Goal: Task Accomplishment & Management: Use online tool/utility

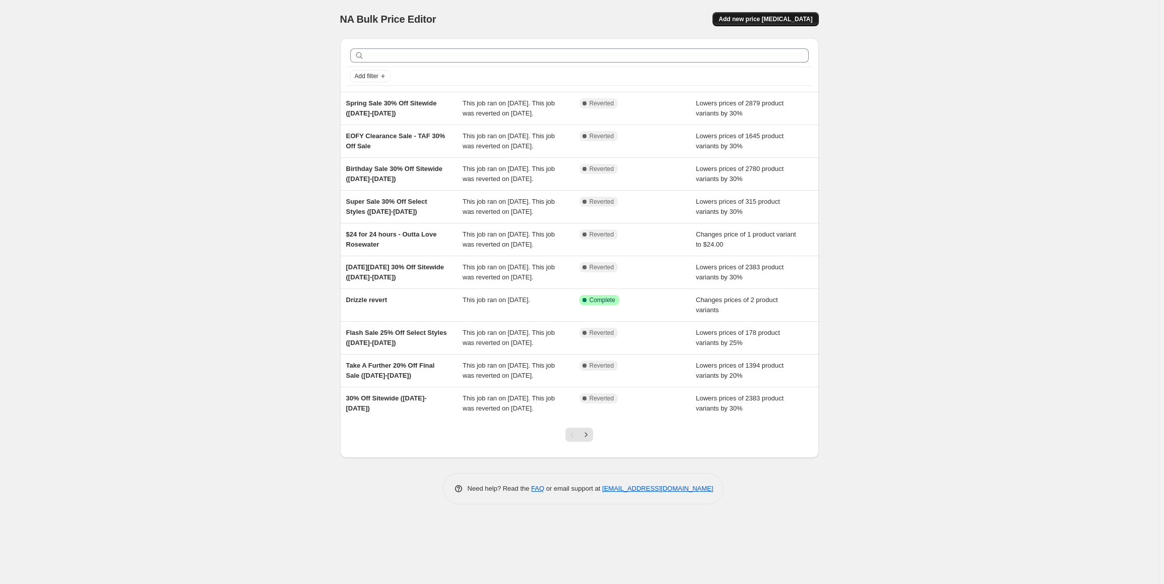
click at [771, 22] on span "Add new price [MEDICAL_DATA]" at bounding box center [766, 19] width 94 height 8
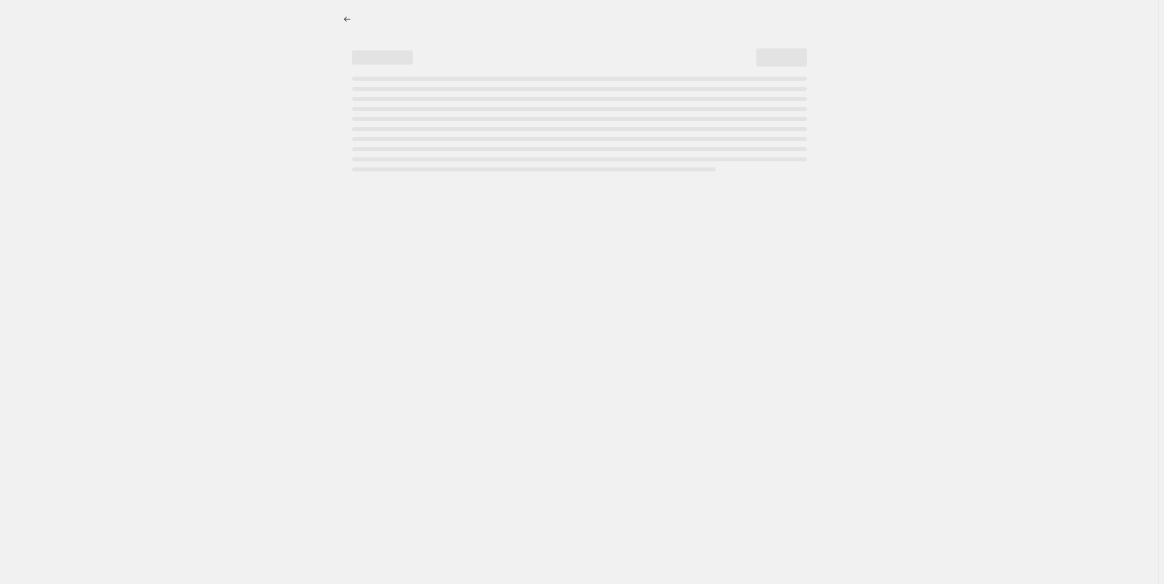
select select "percentage"
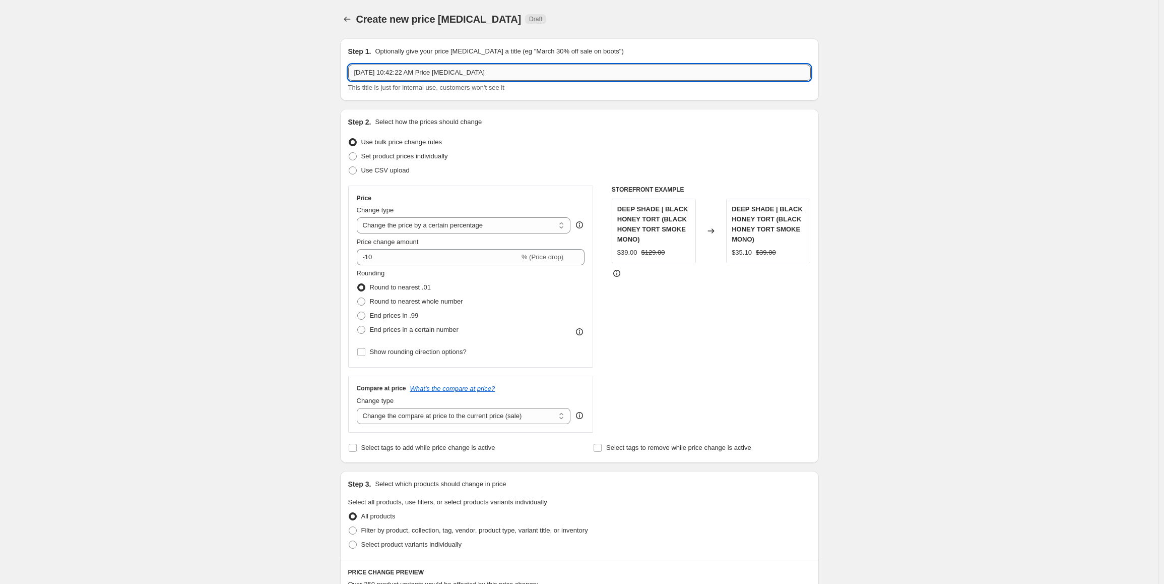
click at [394, 71] on input "[DATE] 10:42:22 AM Price [MEDICAL_DATA]" at bounding box center [579, 73] width 463 height 16
click at [499, 69] on input "Super Sale - 25% Off Select Styles" at bounding box center [579, 73] width 463 height 16
click at [504, 74] on input "Super Sale - 25% Off Select Styles ([DATE]-" at bounding box center [579, 73] width 463 height 16
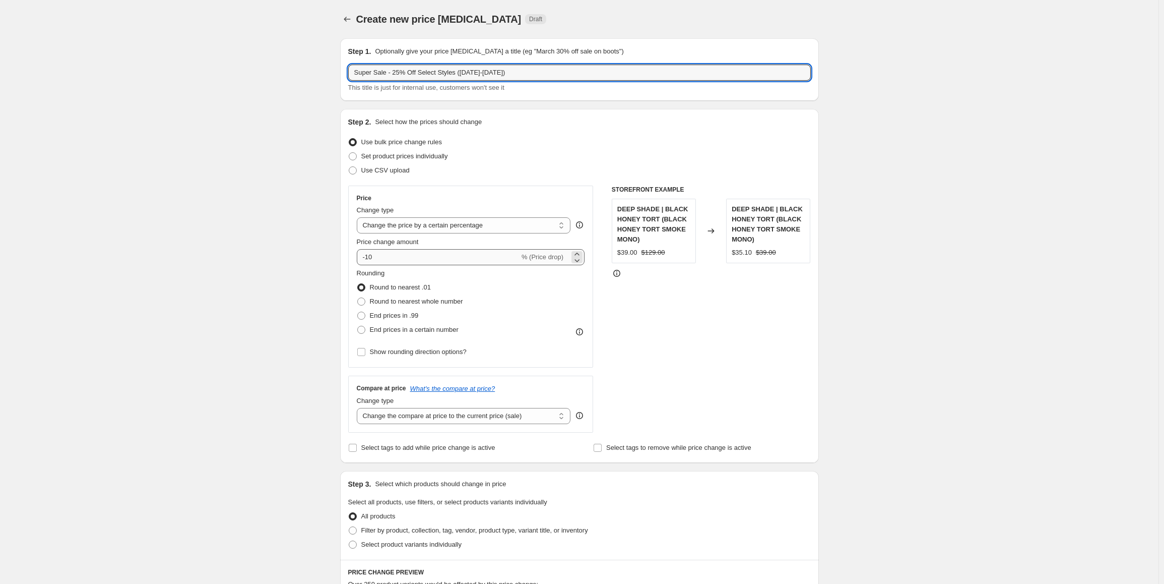
type input "Super Sale - 25% Off Select Styles ([DATE]-[DATE])"
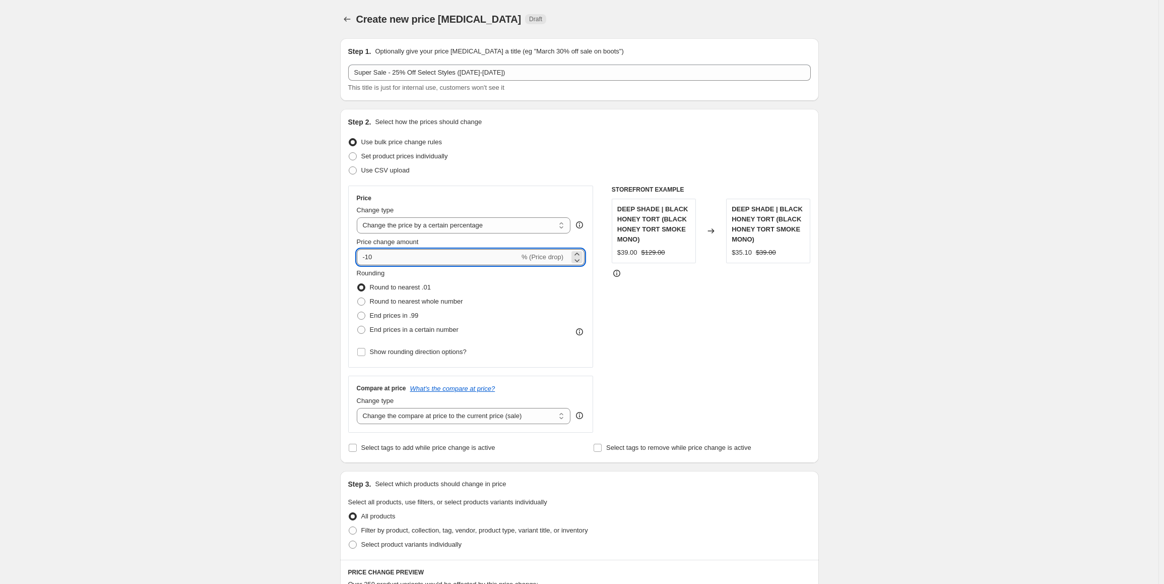
drag, startPoint x: 367, startPoint y: 256, endPoint x: 398, endPoint y: 260, distance: 31.0
click at [398, 260] on input "-10" at bounding box center [438, 257] width 163 height 16
type input "-25"
click at [315, 282] on div "Create new price [MEDICAL_DATA]. This page is ready Create new price [MEDICAL_D…" at bounding box center [579, 491] width 1159 height 983
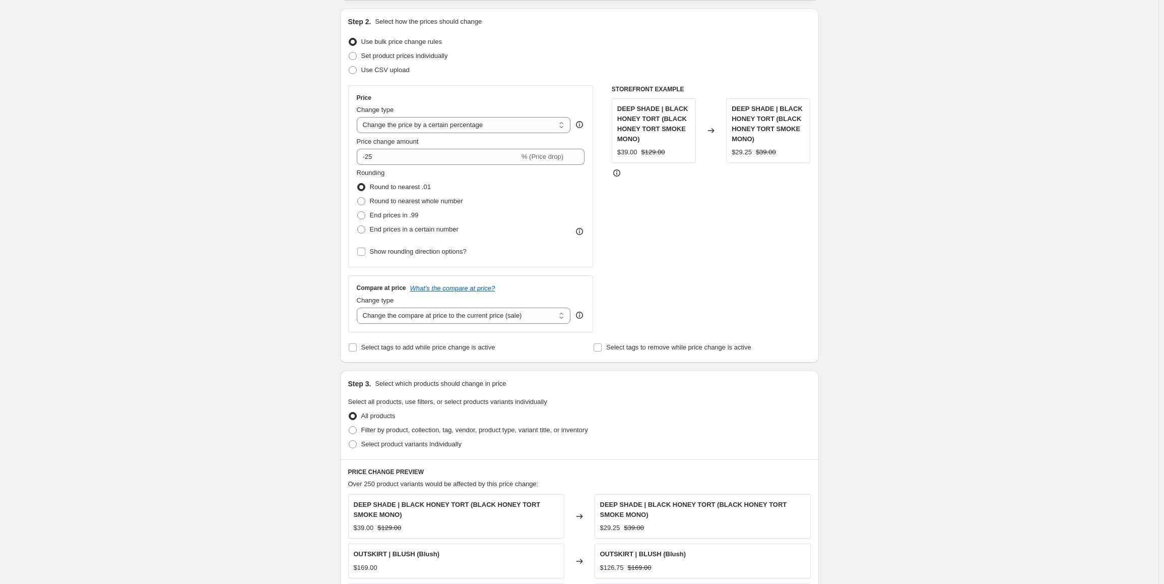
scroll to position [101, 0]
click at [413, 436] on label "Filter by product, collection, tag, vendor, product type, variant title, or inv…" at bounding box center [468, 429] width 240 height 14
click at [349, 426] on input "Filter by product, collection, tag, vendor, product type, variant title, or inv…" at bounding box center [349, 425] width 1 height 1
radio input "true"
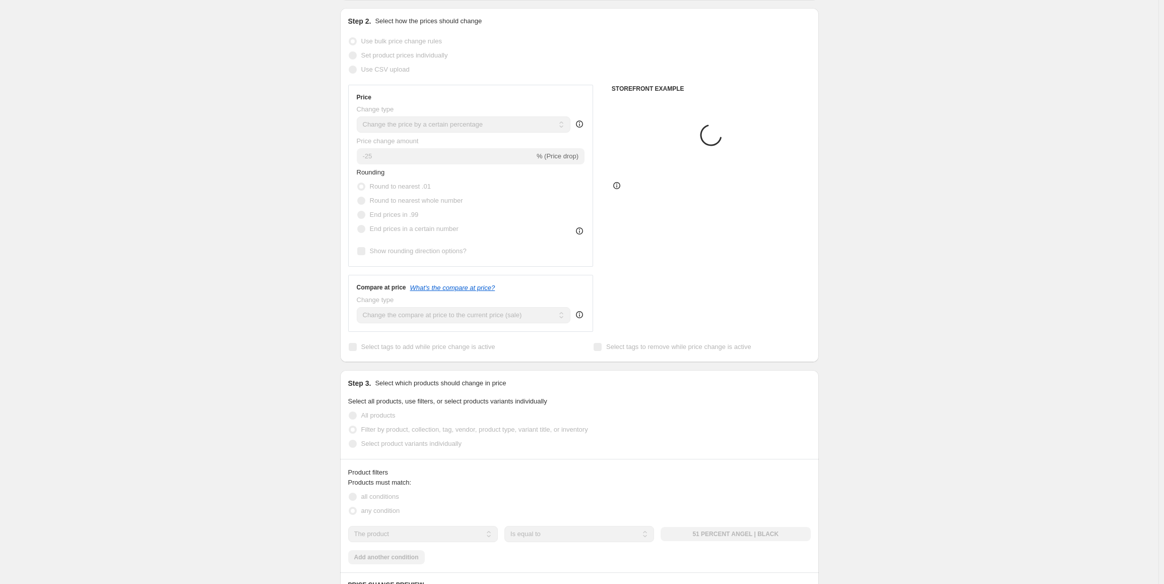
scroll to position [252, 0]
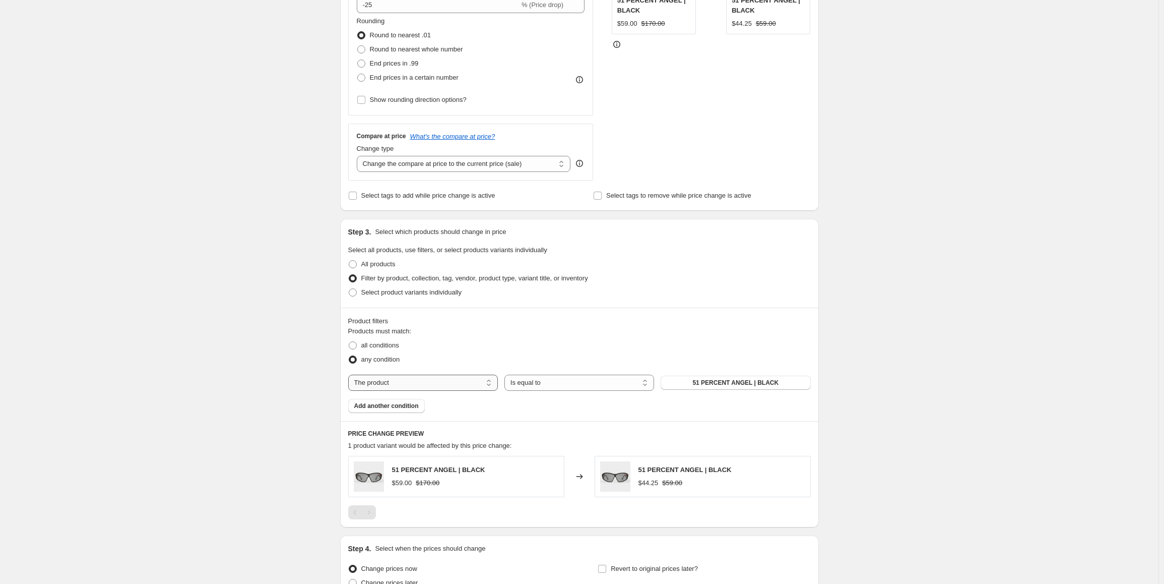
click at [434, 380] on select "The product The product's collection The product's tag The product's vendor The…" at bounding box center [423, 383] width 150 height 16
select select "tag"
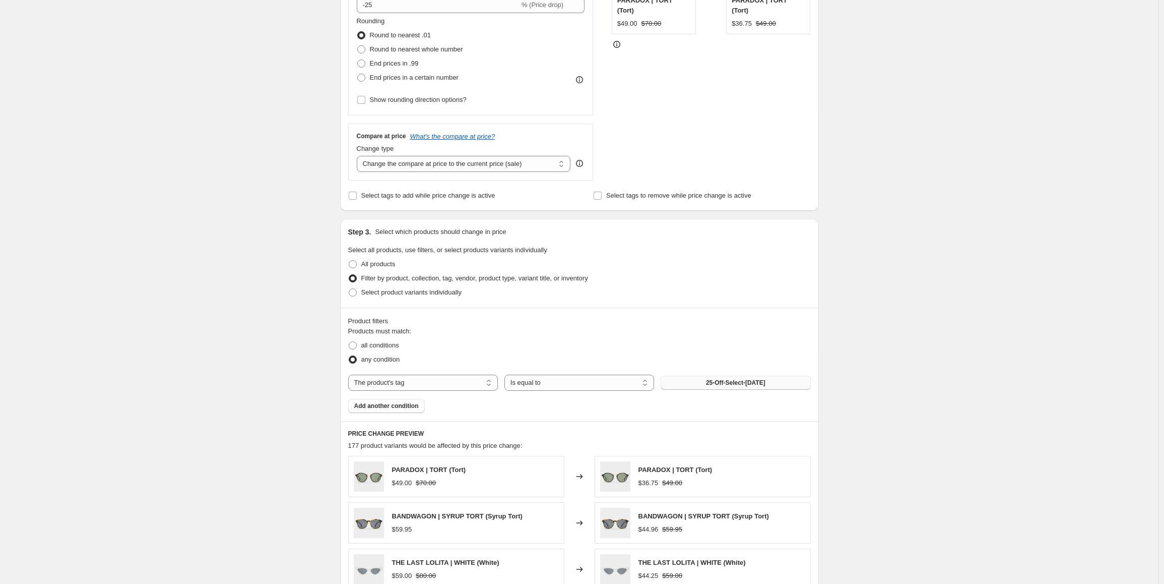
click at [735, 380] on span "25-Off-Select-[DATE]" at bounding box center [735, 383] width 59 height 8
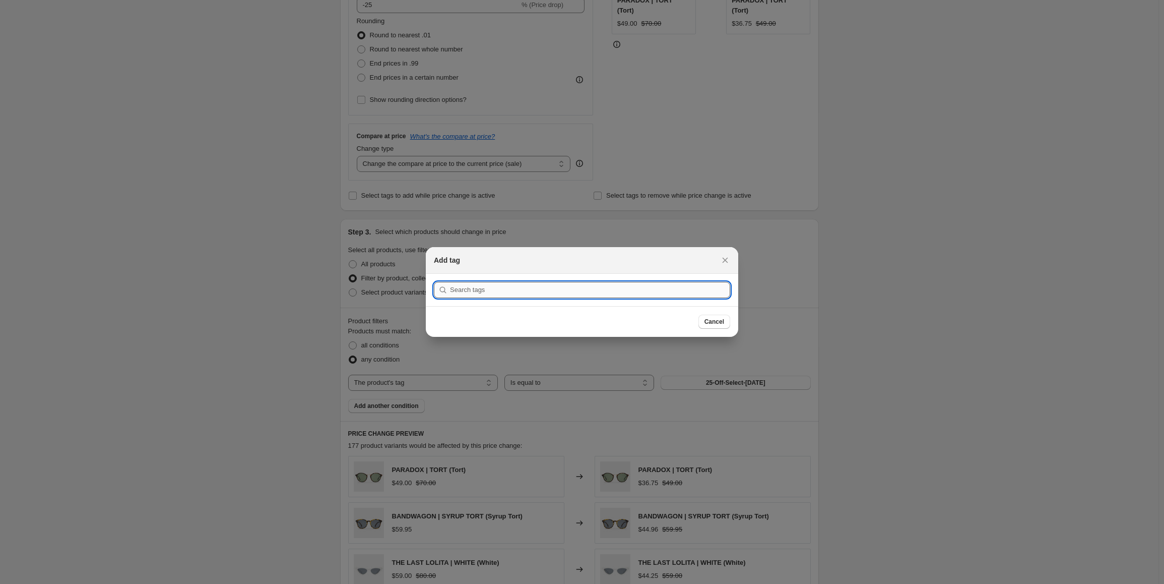
click at [521, 294] on input ":r2f:" at bounding box center [590, 290] width 280 height 16
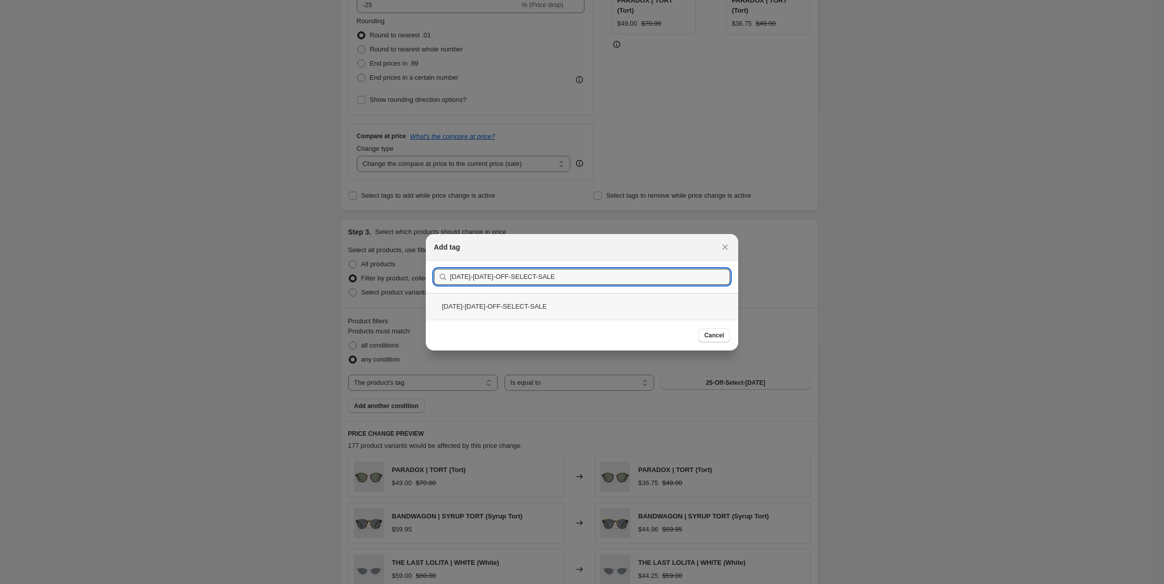
type input "[DATE]-[DATE]-OFF-SELECT-SALE"
click at [511, 308] on div "[DATE]-[DATE]-OFF-SELECT-SALE" at bounding box center [582, 306] width 313 height 27
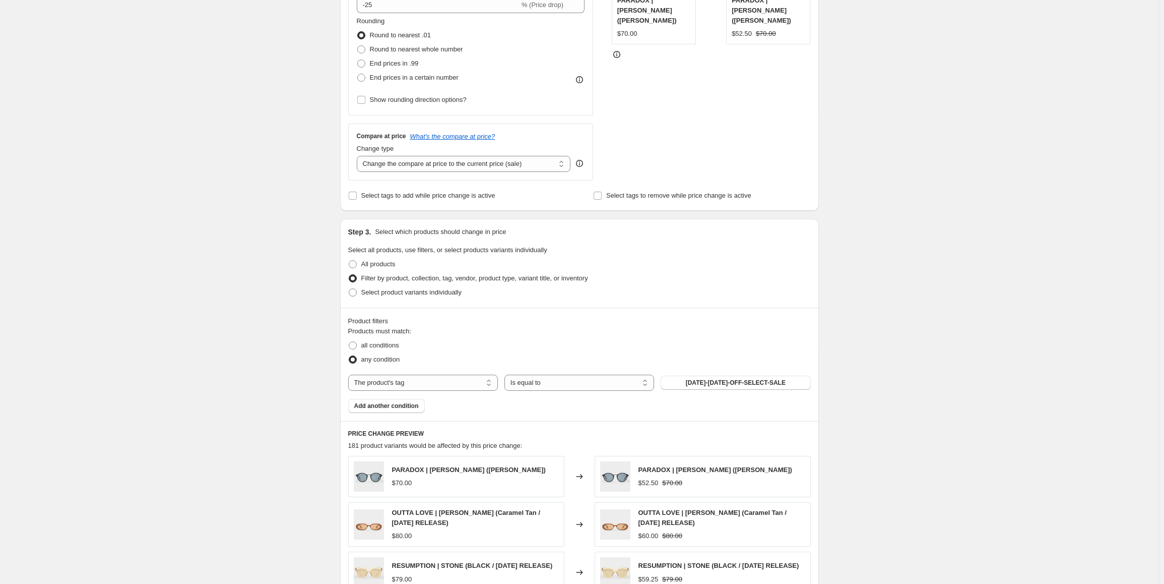
click at [865, 350] on div "Create new price [MEDICAL_DATA]. This page is ready Create new price [MEDICAL_D…" at bounding box center [579, 310] width 1159 height 1124
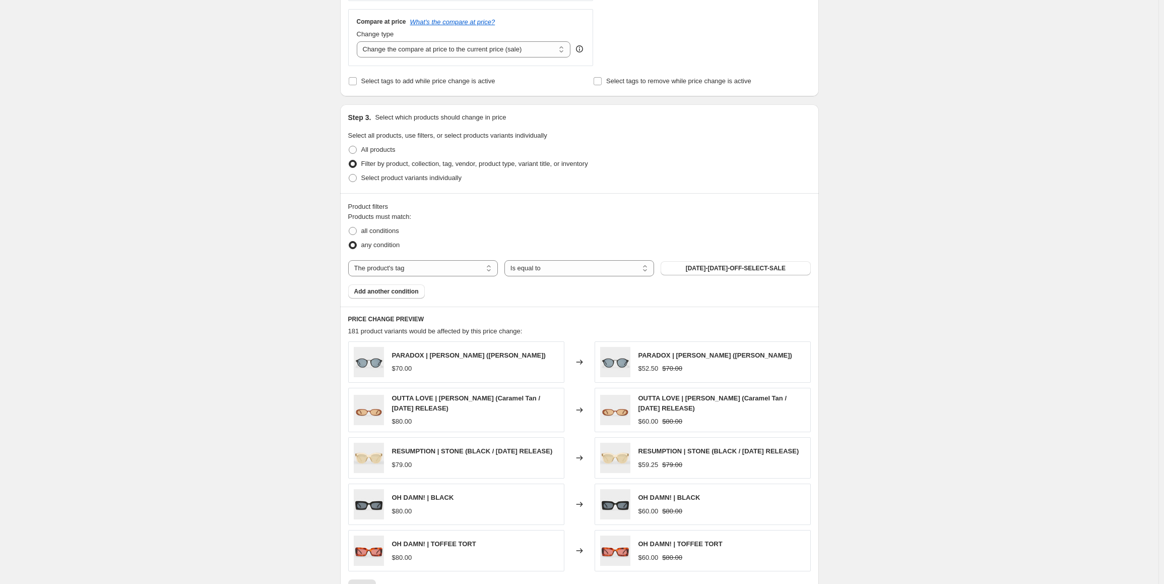
scroll to position [541, 0]
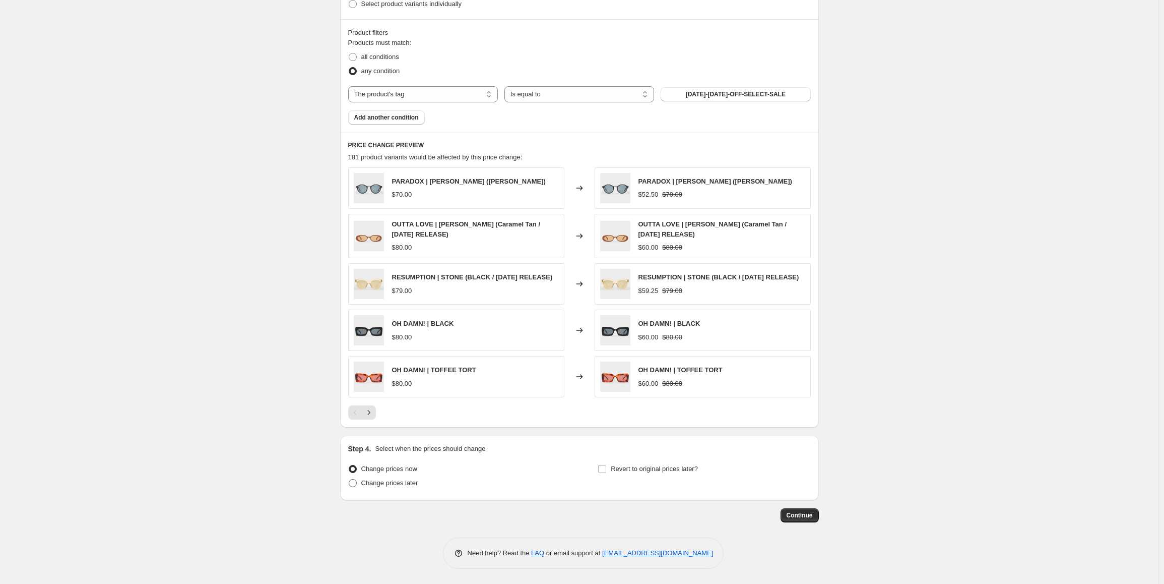
click at [413, 480] on span "Change prices later" at bounding box center [389, 483] width 57 height 8
click at [349, 479] on input "Change prices later" at bounding box center [349, 479] width 1 height 1
radio input "true"
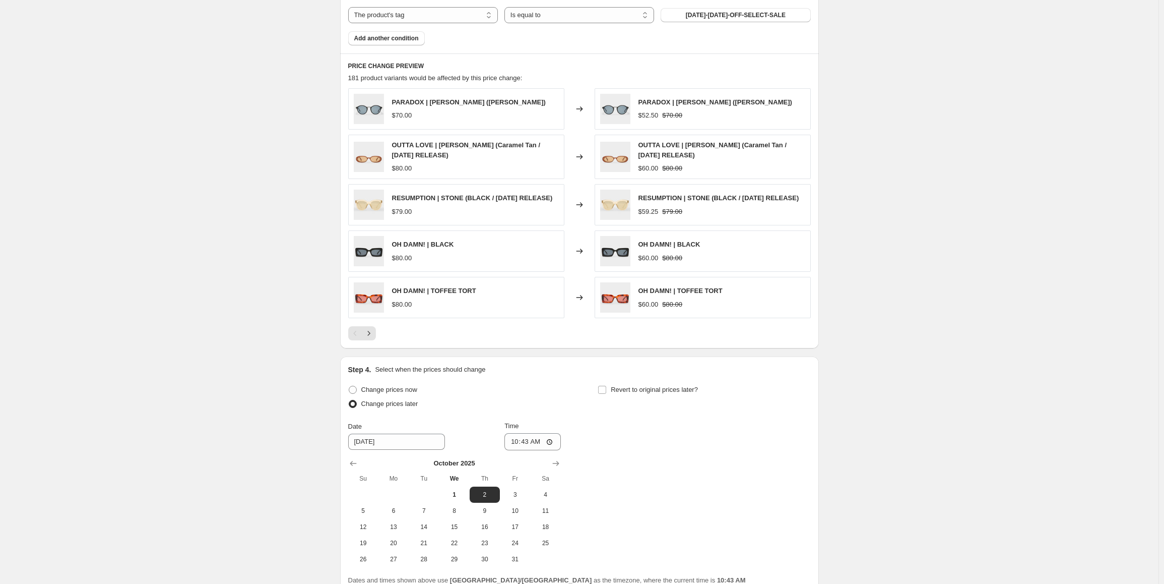
scroll to position [713, 0]
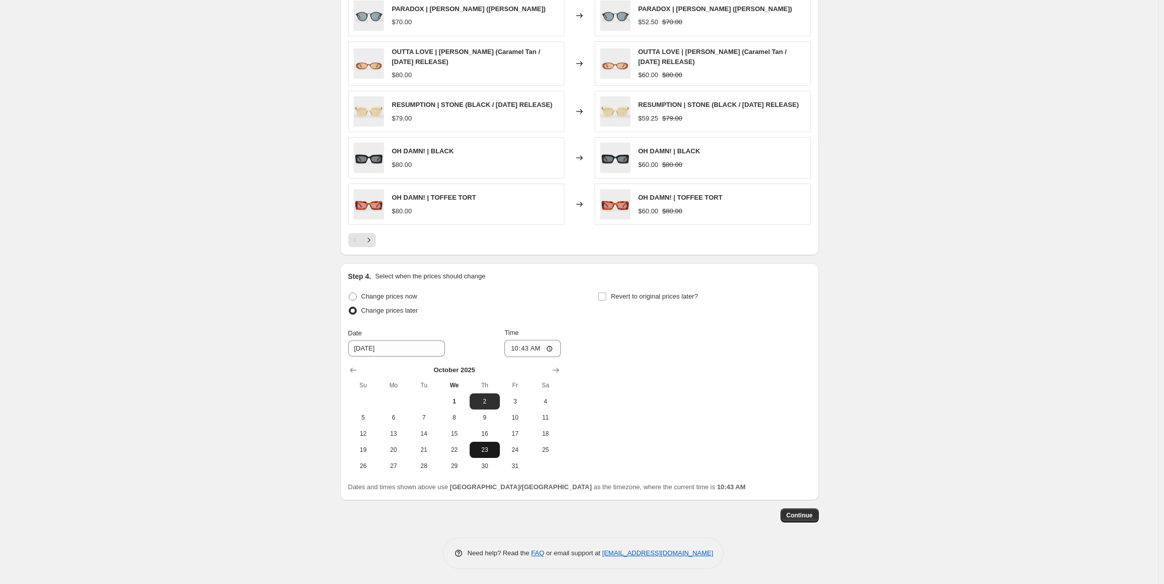
click at [487, 446] on span "23" at bounding box center [485, 450] width 22 height 8
type input "[DATE]"
click at [517, 347] on input "10:43" at bounding box center [533, 348] width 56 height 17
type input "04:00"
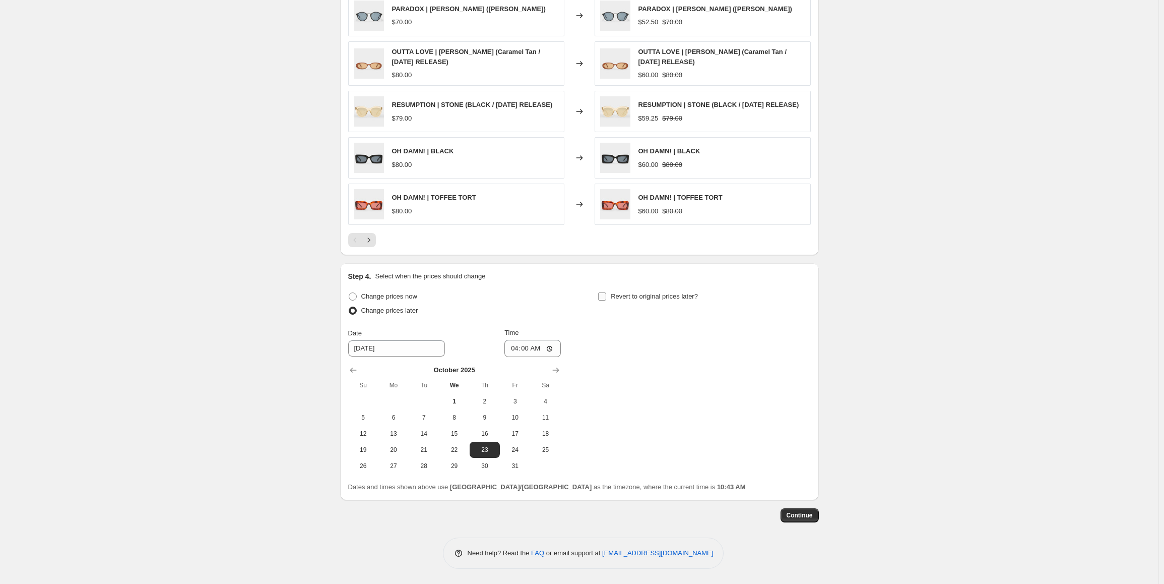
click at [659, 292] on span "Revert to original prices later?" at bounding box center [654, 296] width 87 height 8
click at [606, 292] on input "Revert to original prices later?" at bounding box center [602, 296] width 8 height 8
checkbox input "true"
drag, startPoint x: 737, startPoint y: 467, endPoint x: 743, endPoint y: 449, distance: 19.3
click at [737, 467] on span "30" at bounding box center [734, 466] width 22 height 8
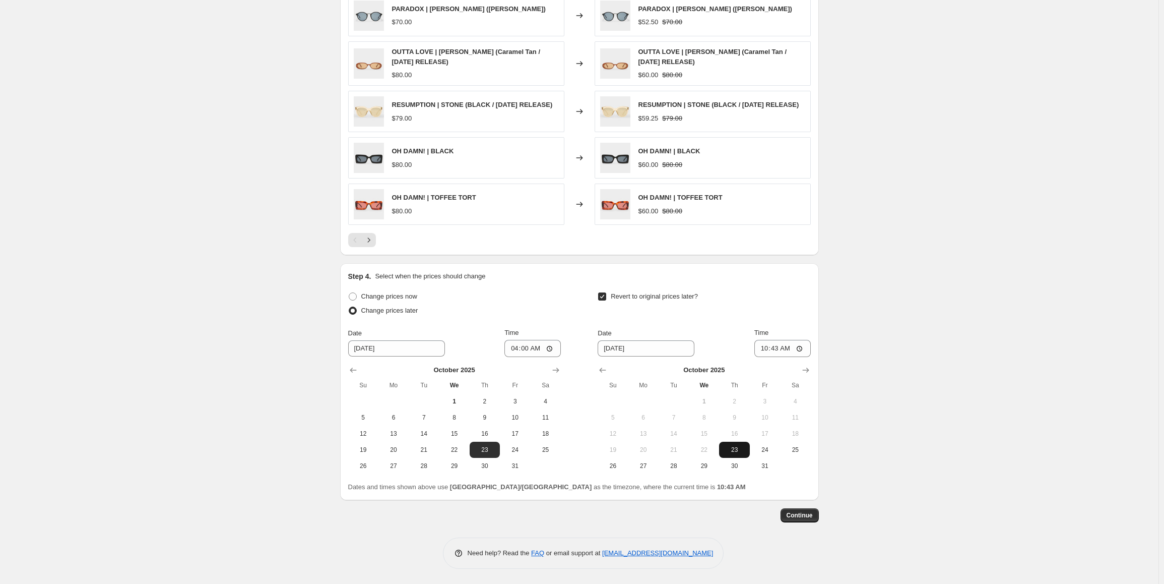
type input "[DATE]"
click at [765, 349] on input "10:43" at bounding box center [783, 348] width 56 height 17
type input "00:01"
click at [817, 516] on button "Continue" at bounding box center [800, 515] width 38 height 14
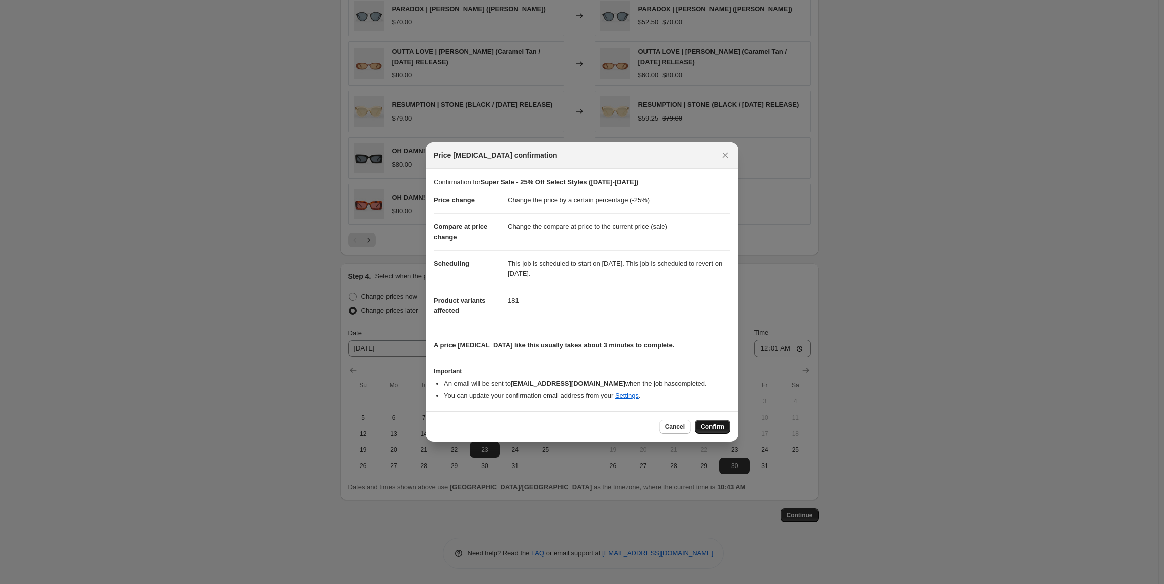
click at [718, 426] on span "Confirm" at bounding box center [712, 426] width 23 height 8
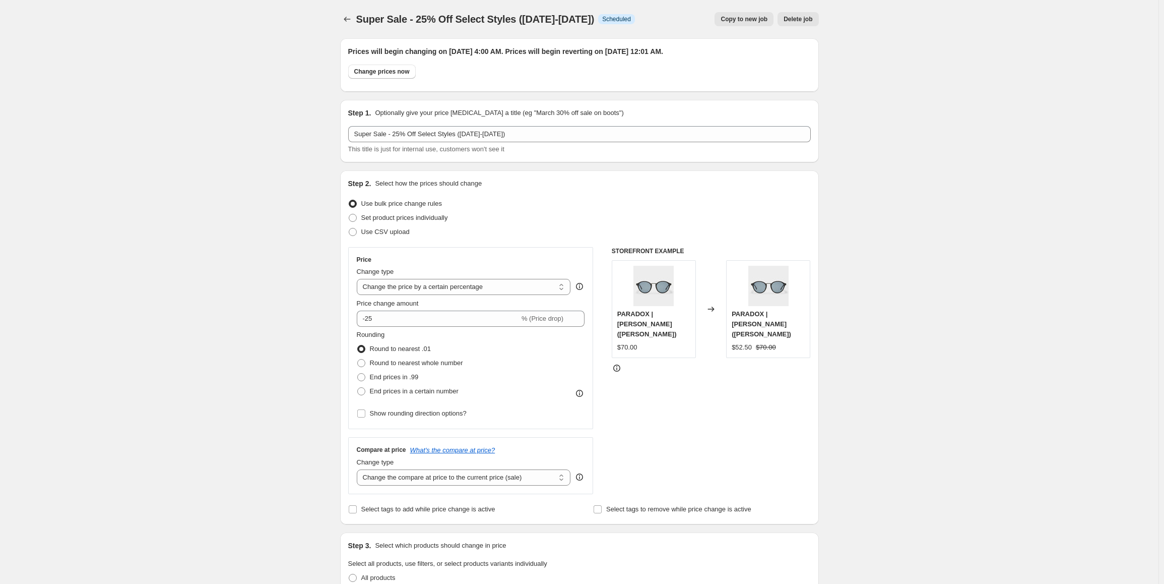
click at [438, 19] on span "Super Sale - 25% Off Select Styles ([DATE]-[DATE])" at bounding box center [475, 19] width 238 height 11
copy span "Super Sale - 25% Off Select Styles ([DATE]-[DATE])"
